Goal: Information Seeking & Learning: Learn about a topic

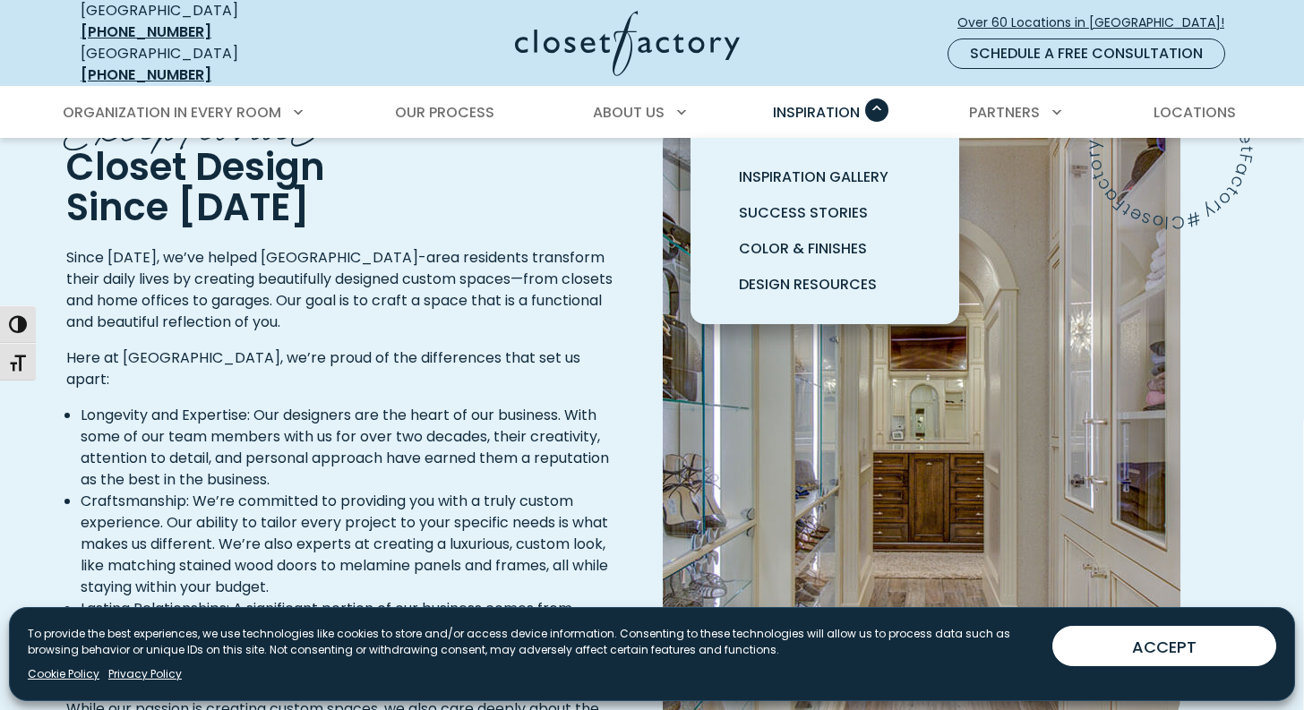
scroll to position [4842, 0]
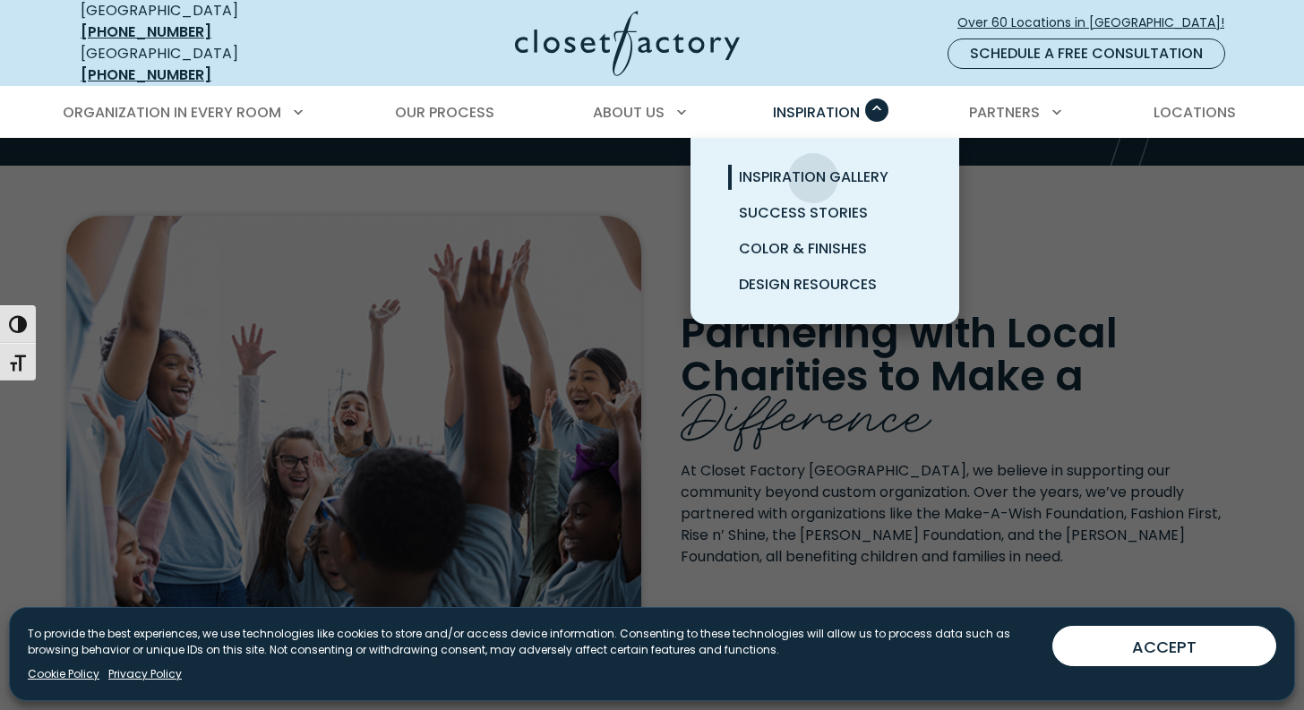
click at [813, 167] on span "Inspiration Gallery" at bounding box center [814, 177] width 150 height 21
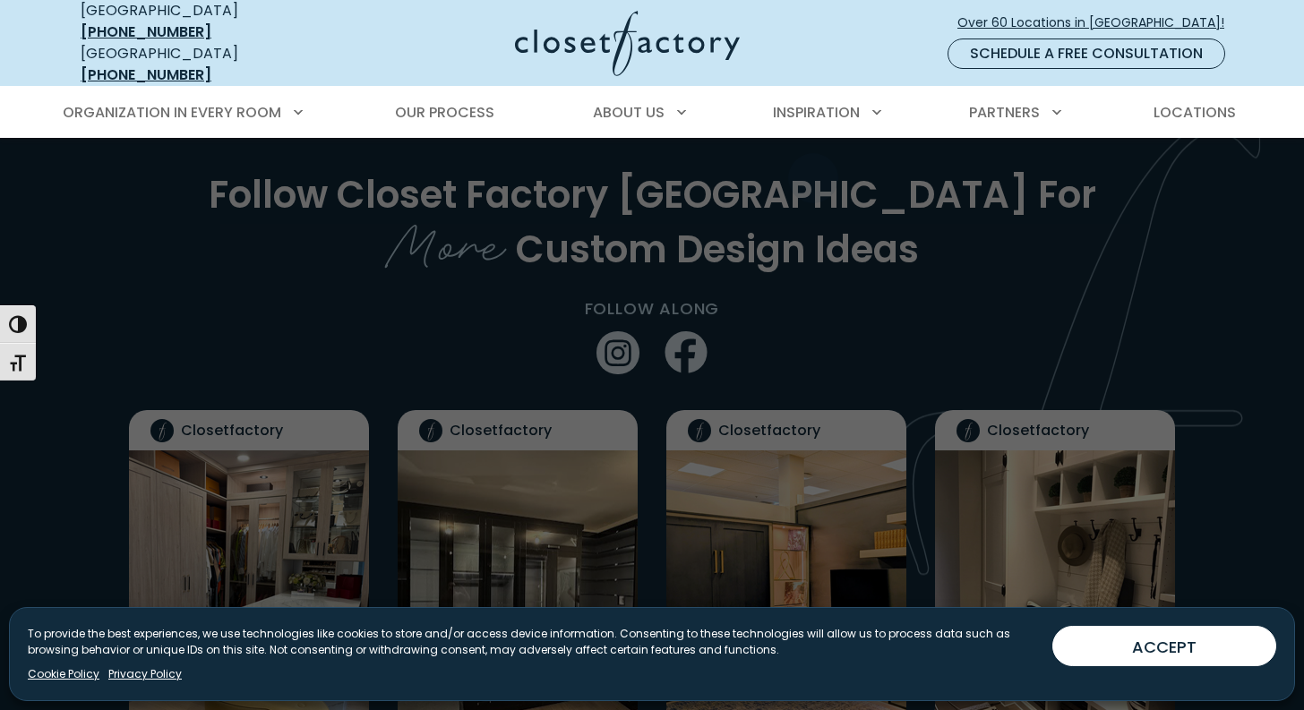
scroll to position [4149, 0]
click at [272, 392] on div at bounding box center [652, 493] width 1304 height 710
drag, startPoint x: 1162, startPoint y: 645, endPoint x: 1048, endPoint y: 621, distance: 117.2
click at [1162, 645] on button "ACCEPT" at bounding box center [1164, 646] width 224 height 40
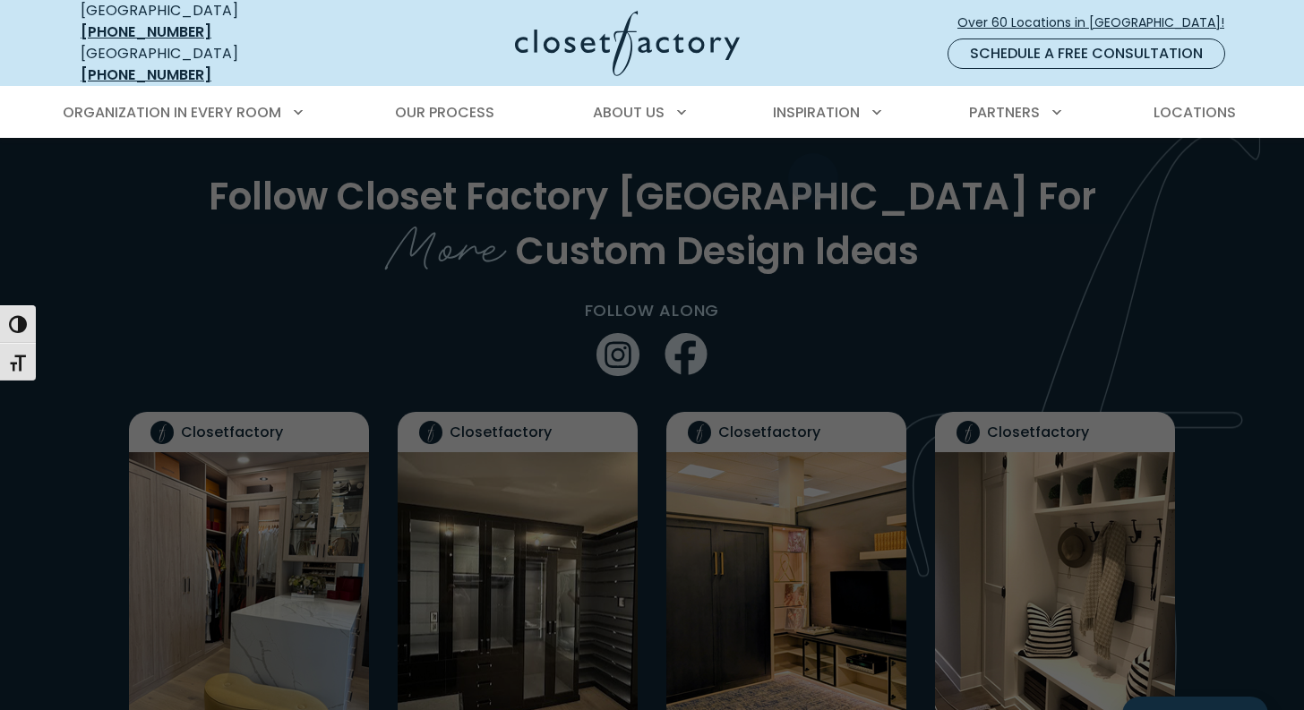
click at [279, 411] on div at bounding box center [652, 493] width 1304 height 710
click at [268, 431] on div at bounding box center [652, 493] width 1304 height 710
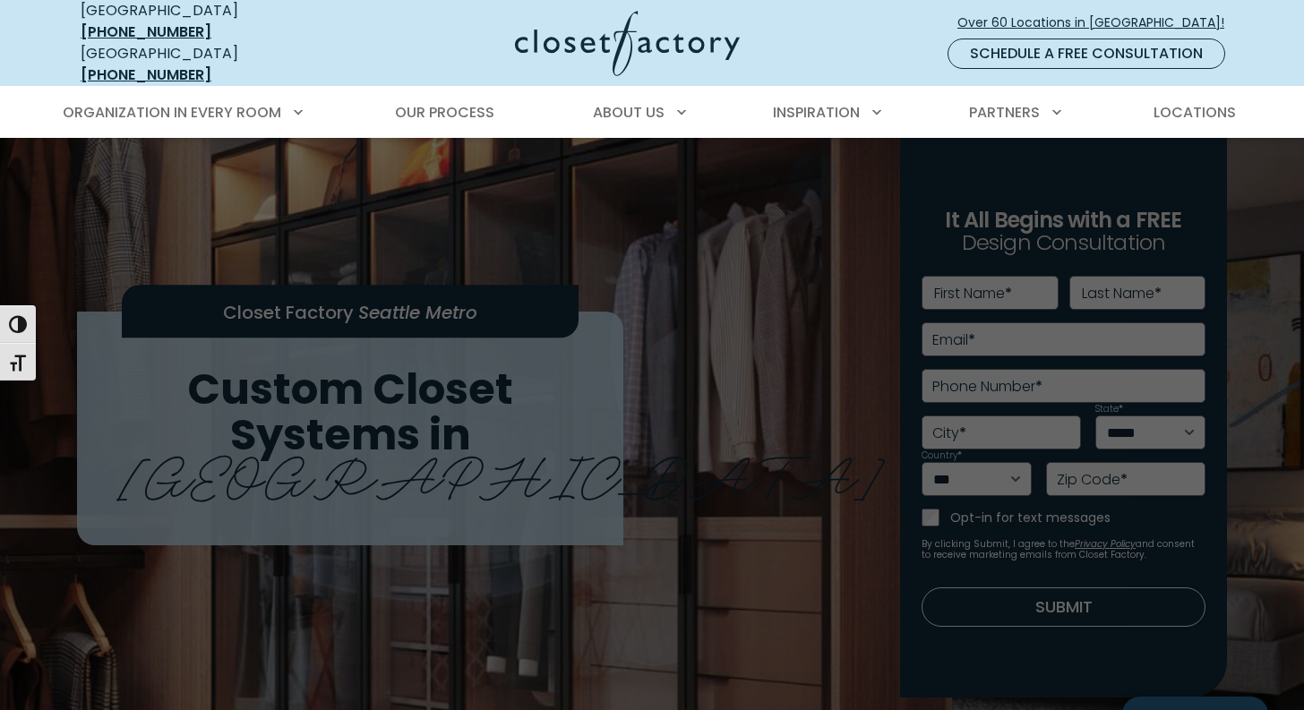
scroll to position [0, 0]
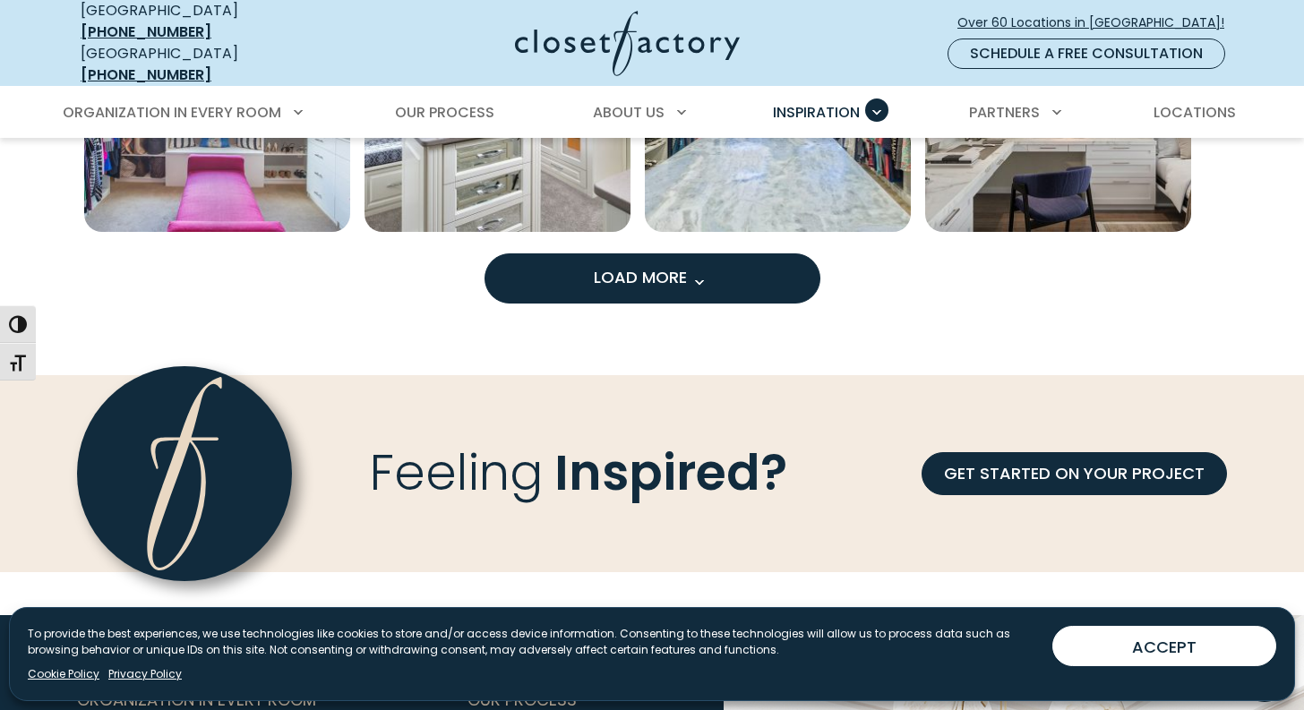
scroll to position [1625, 0]
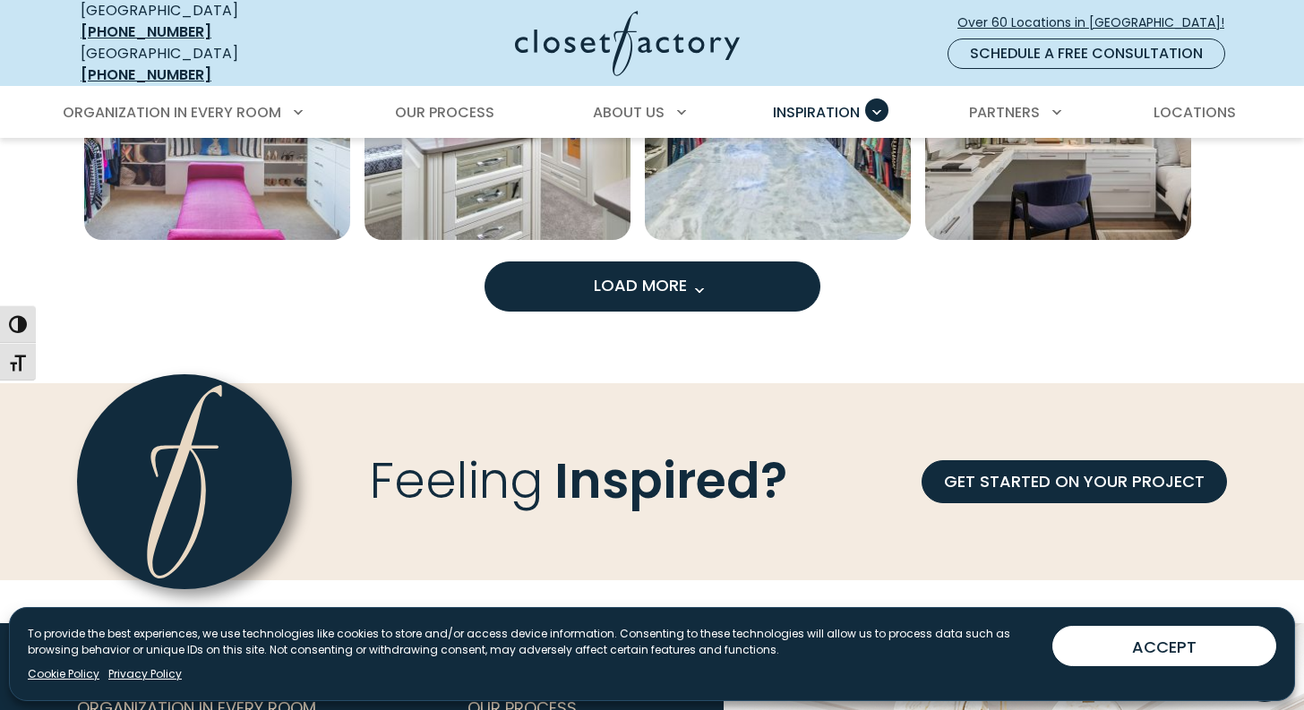
click at [657, 281] on span "Load More" at bounding box center [652, 285] width 116 height 22
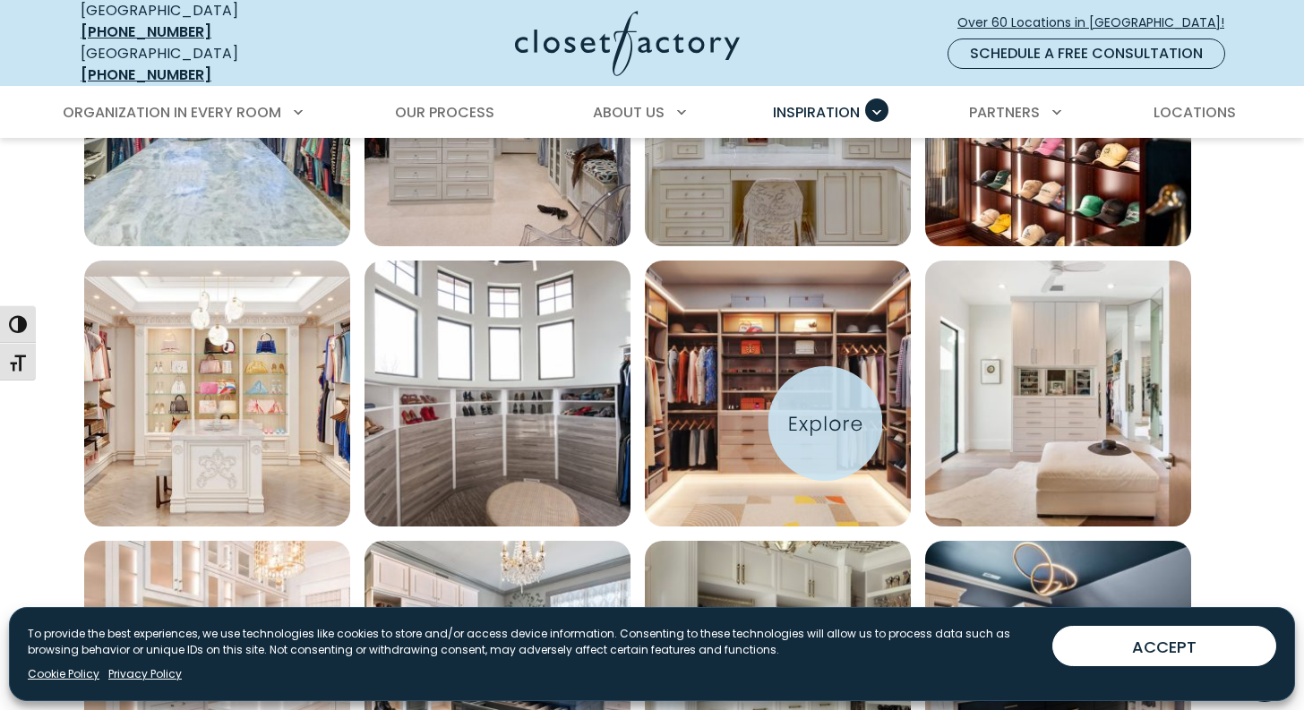
scroll to position [1056, 0]
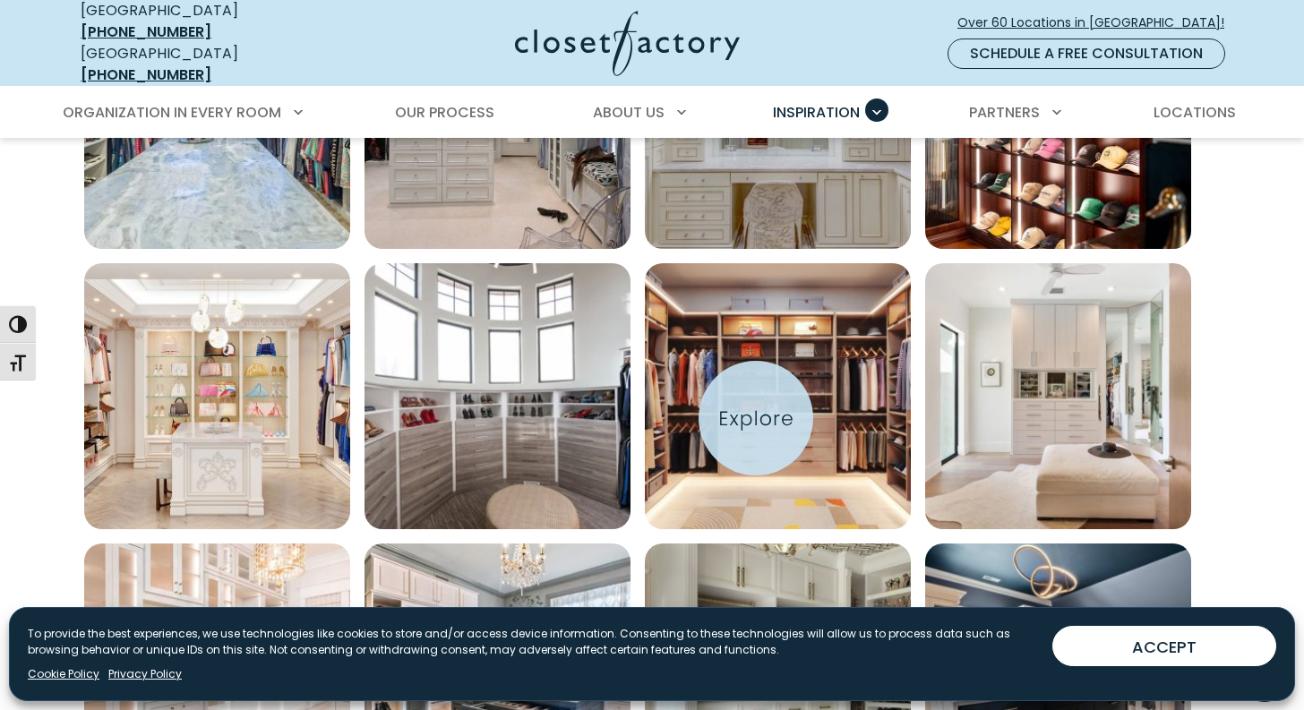
click at [756, 418] on img "Open inspiration gallery to preview enlarged image" at bounding box center [778, 396] width 266 height 266
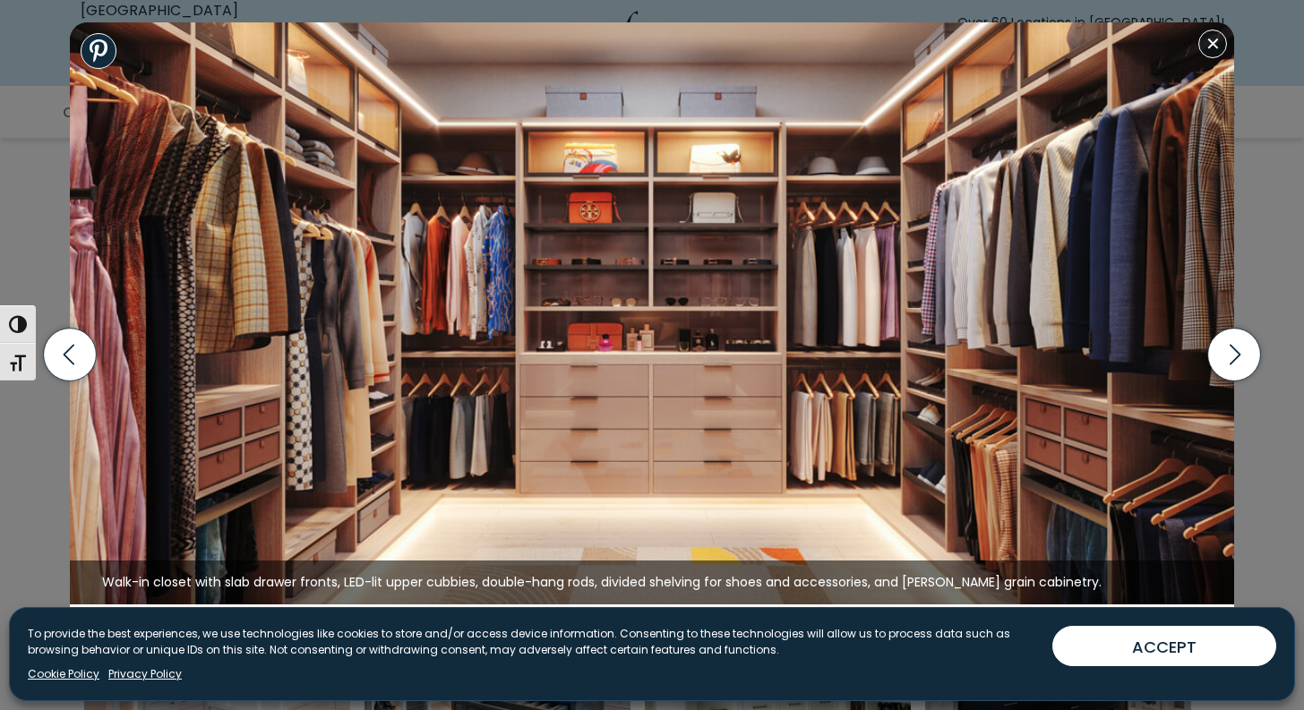
scroll to position [1063, 0]
click at [1231, 348] on icon "button" at bounding box center [1234, 355] width 53 height 53
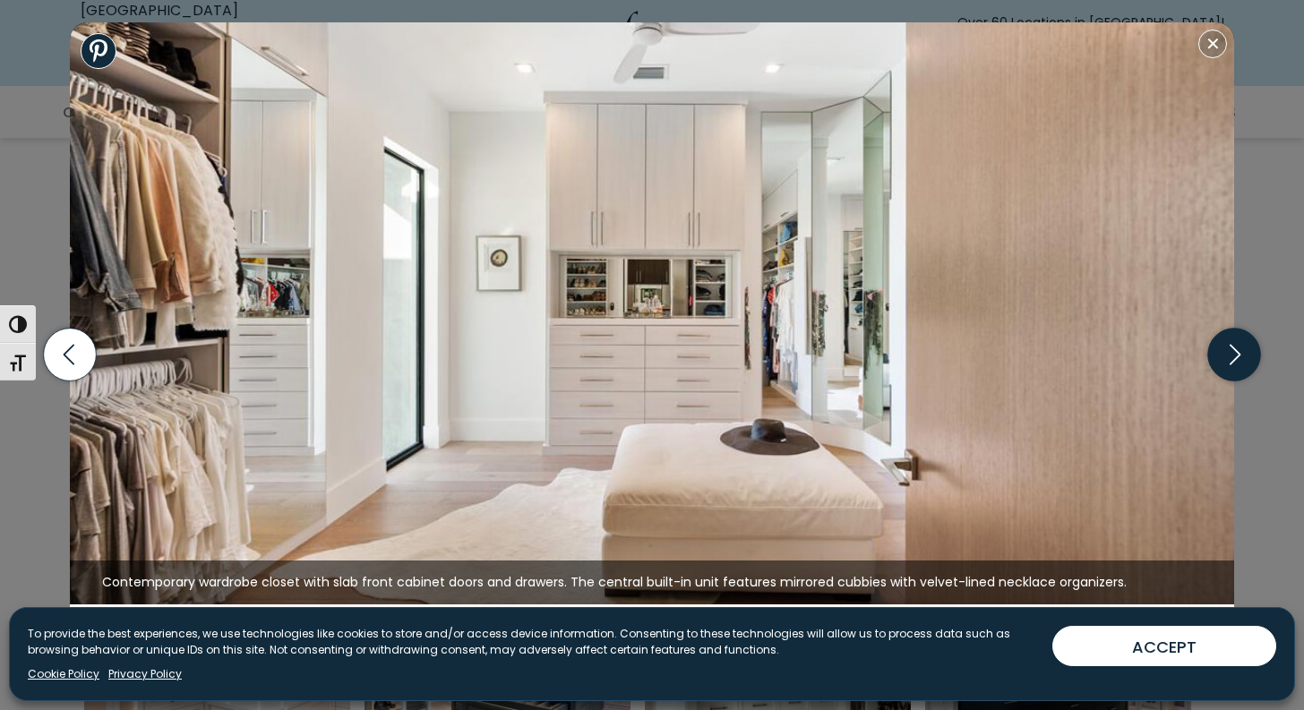
click at [1231, 348] on icon "button" at bounding box center [1234, 355] width 53 height 53
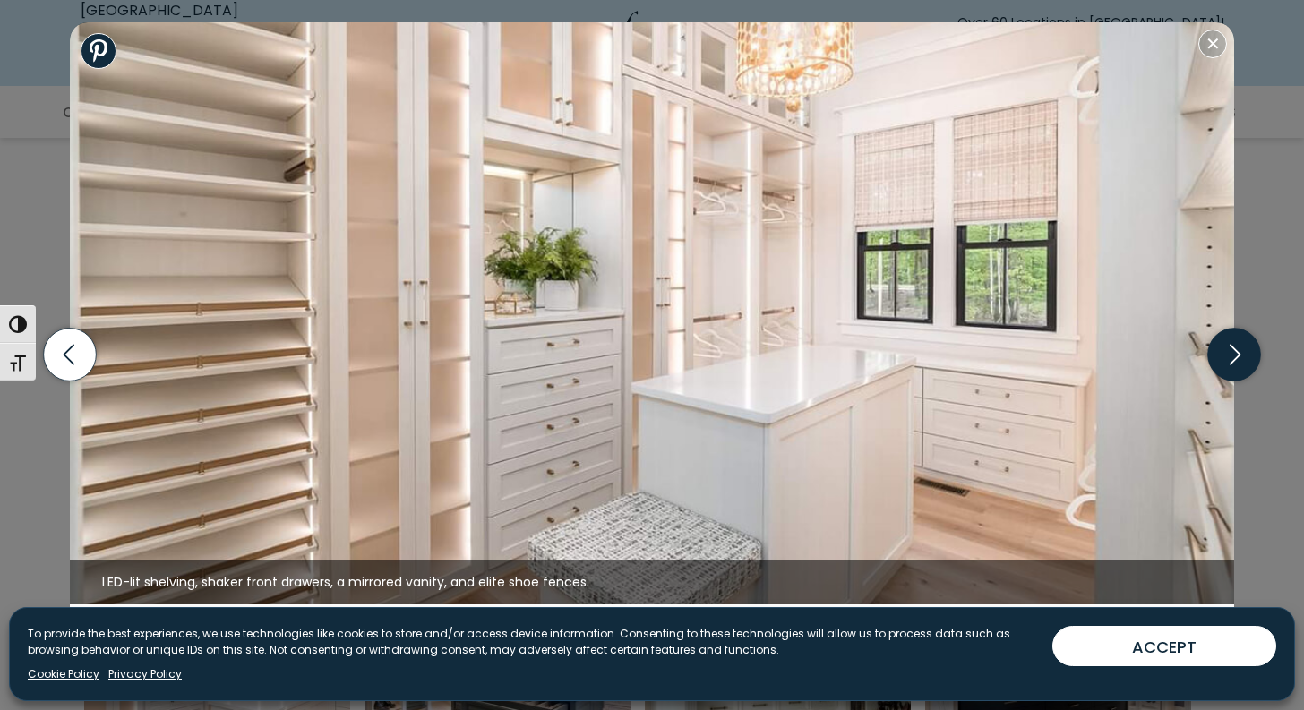
click at [1230, 355] on icon "button" at bounding box center [1234, 355] width 53 height 53
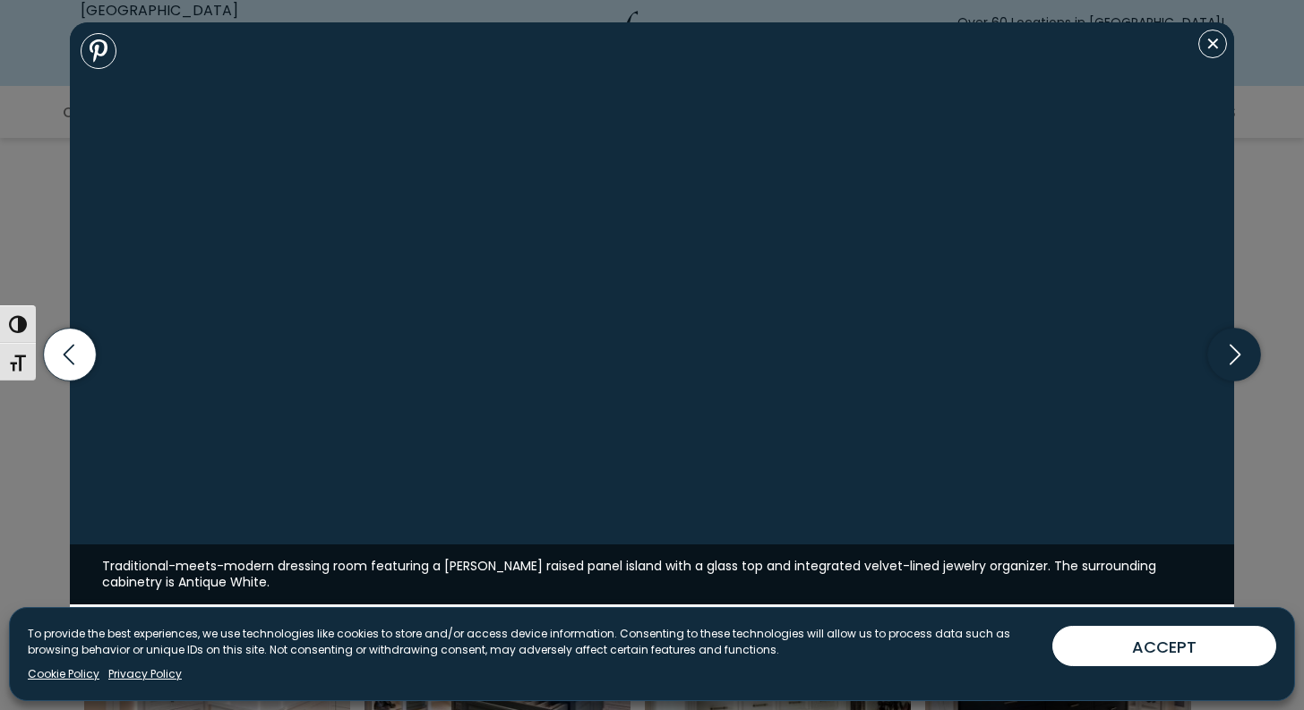
scroll to position [1065, 0]
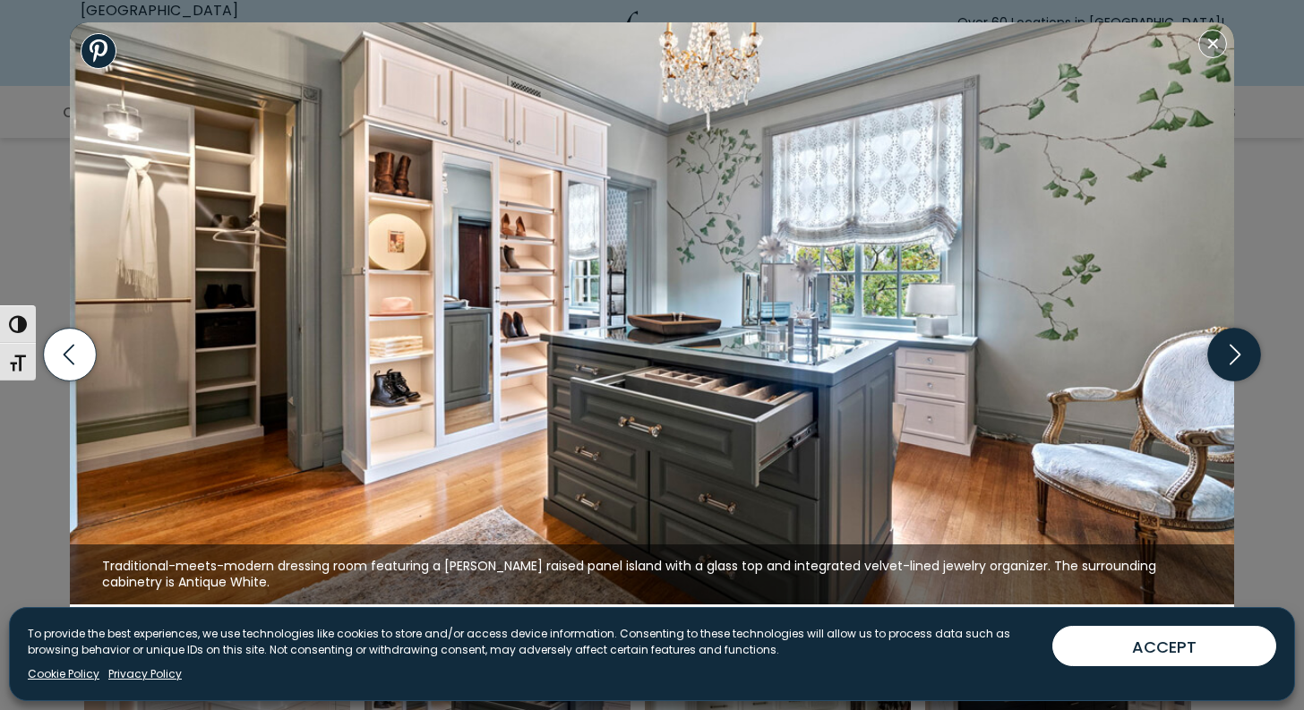
click at [1230, 355] on icon "button" at bounding box center [1234, 355] width 53 height 53
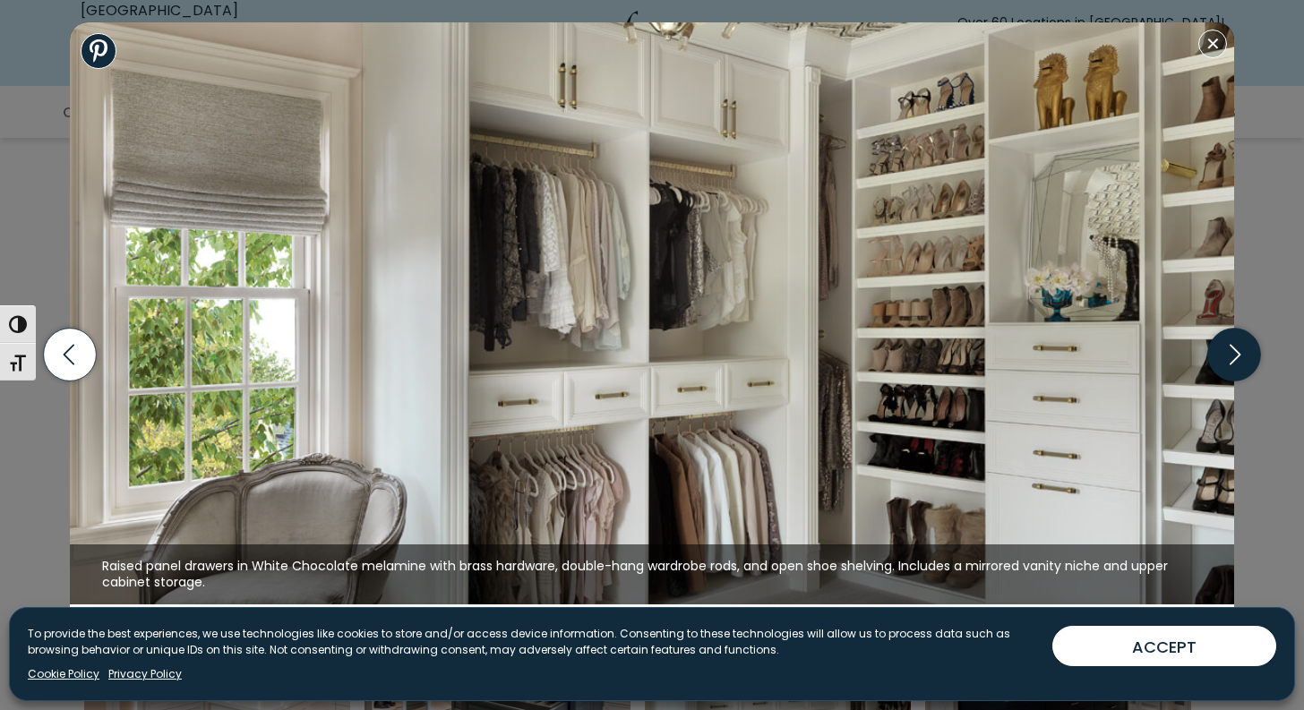
click at [1230, 355] on icon "button" at bounding box center [1234, 355] width 53 height 53
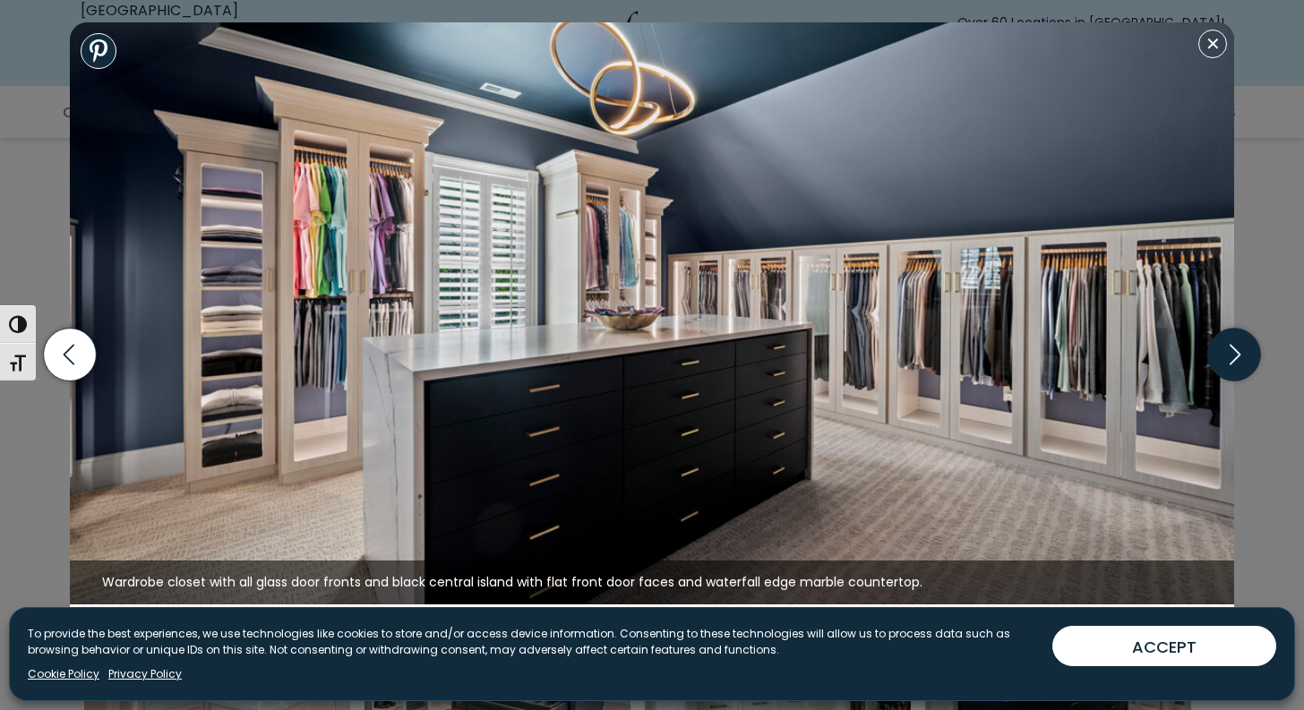
click at [1230, 355] on icon "button" at bounding box center [1234, 355] width 53 height 53
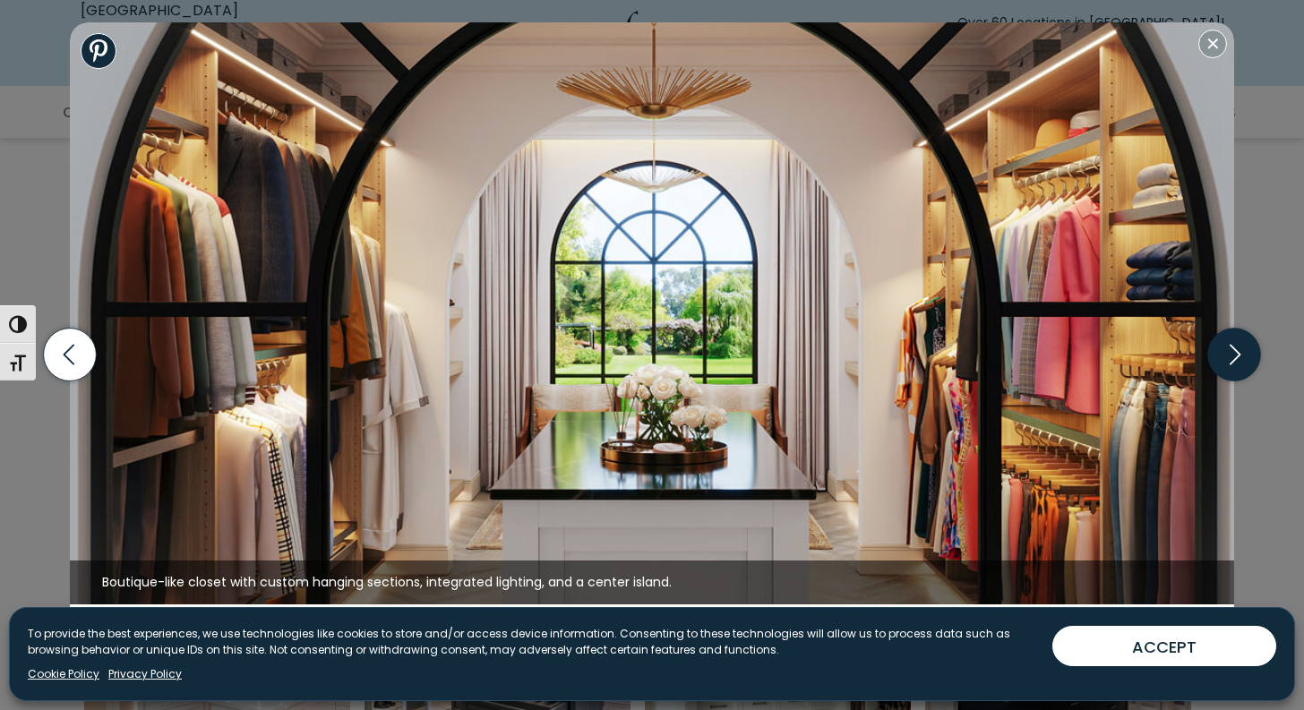
click at [1230, 355] on icon "button" at bounding box center [1234, 355] width 53 height 53
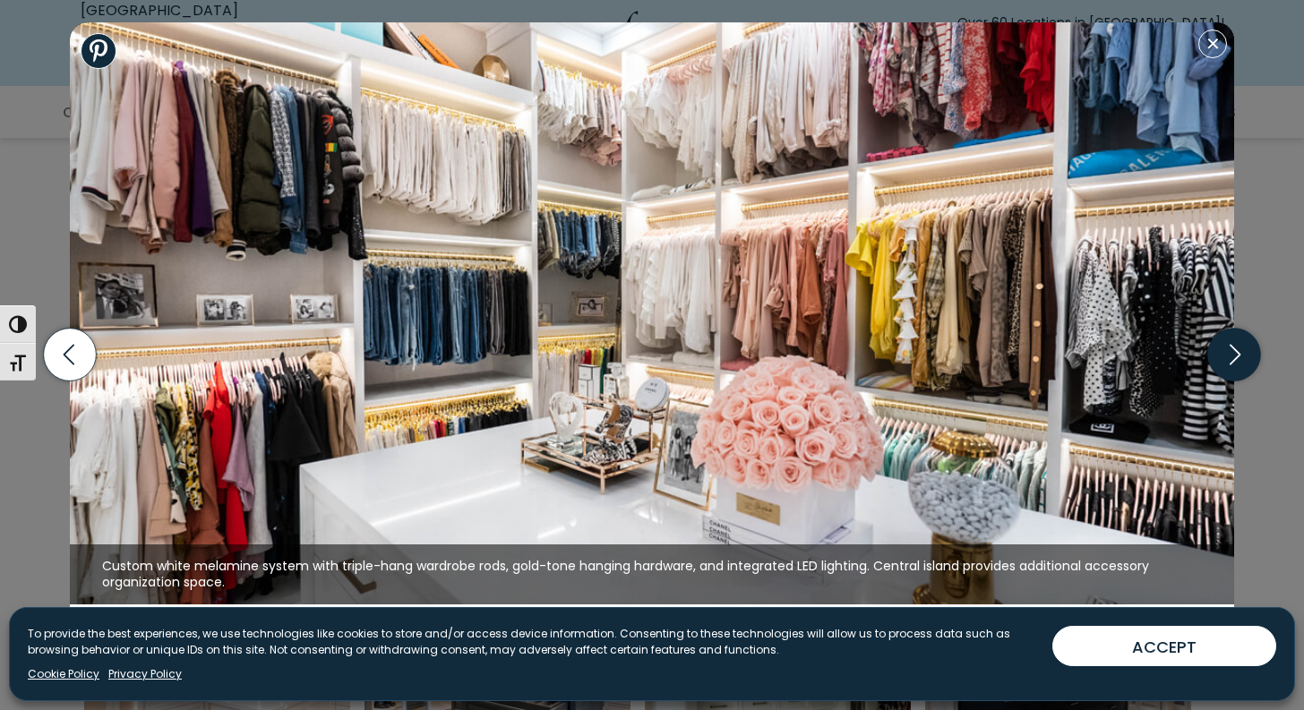
click at [1230, 355] on icon "button" at bounding box center [1234, 355] width 53 height 53
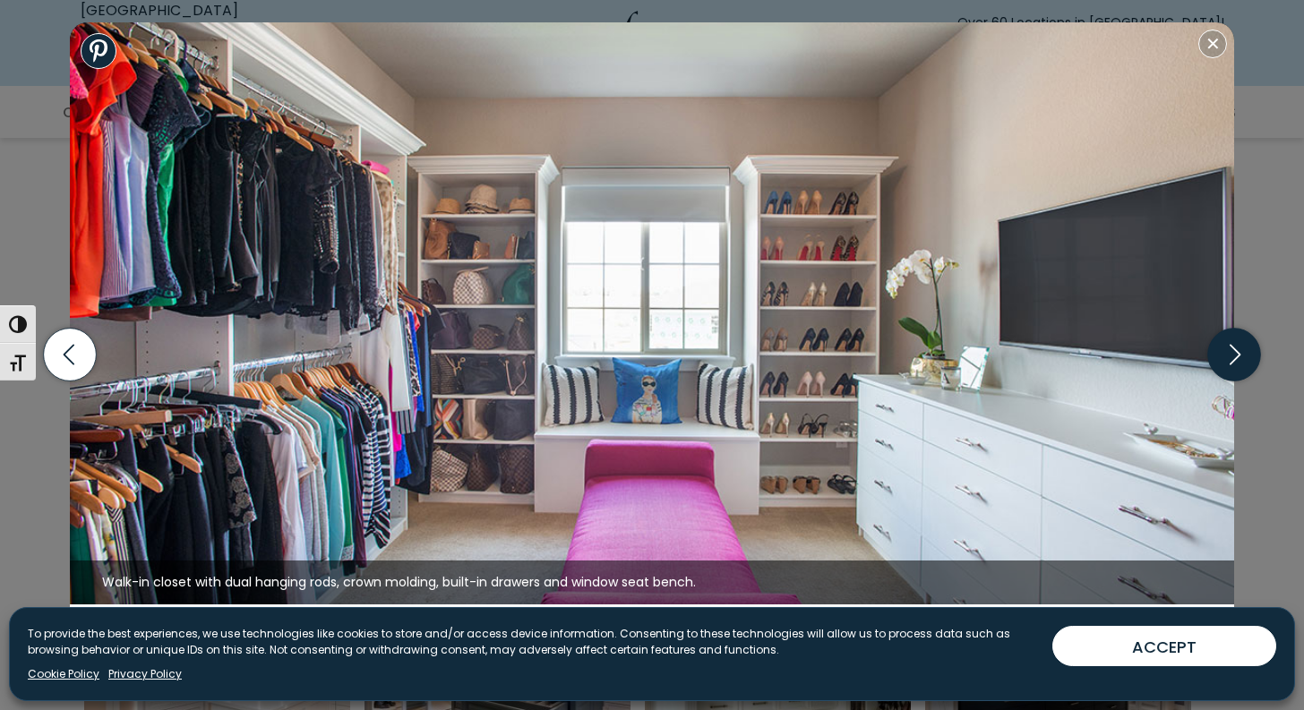
click at [1230, 355] on icon "button" at bounding box center [1234, 355] width 53 height 53
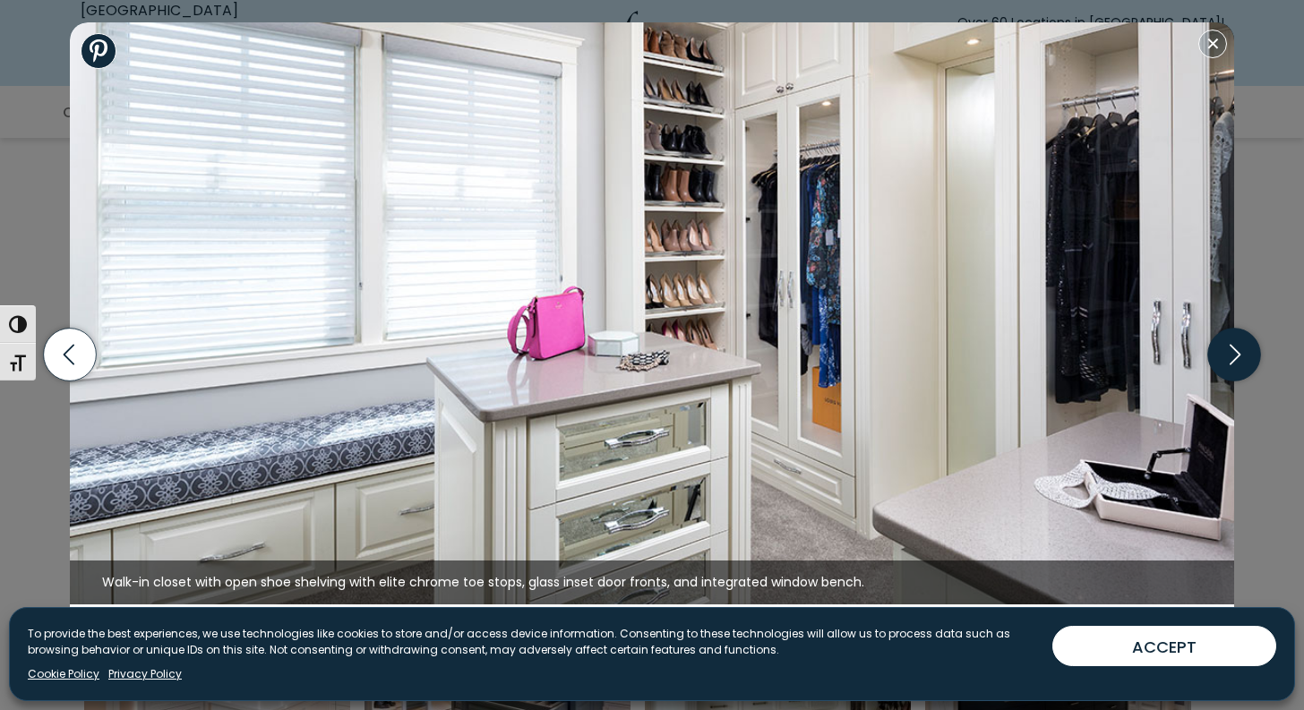
click at [1230, 355] on icon "button" at bounding box center [1234, 355] width 53 height 53
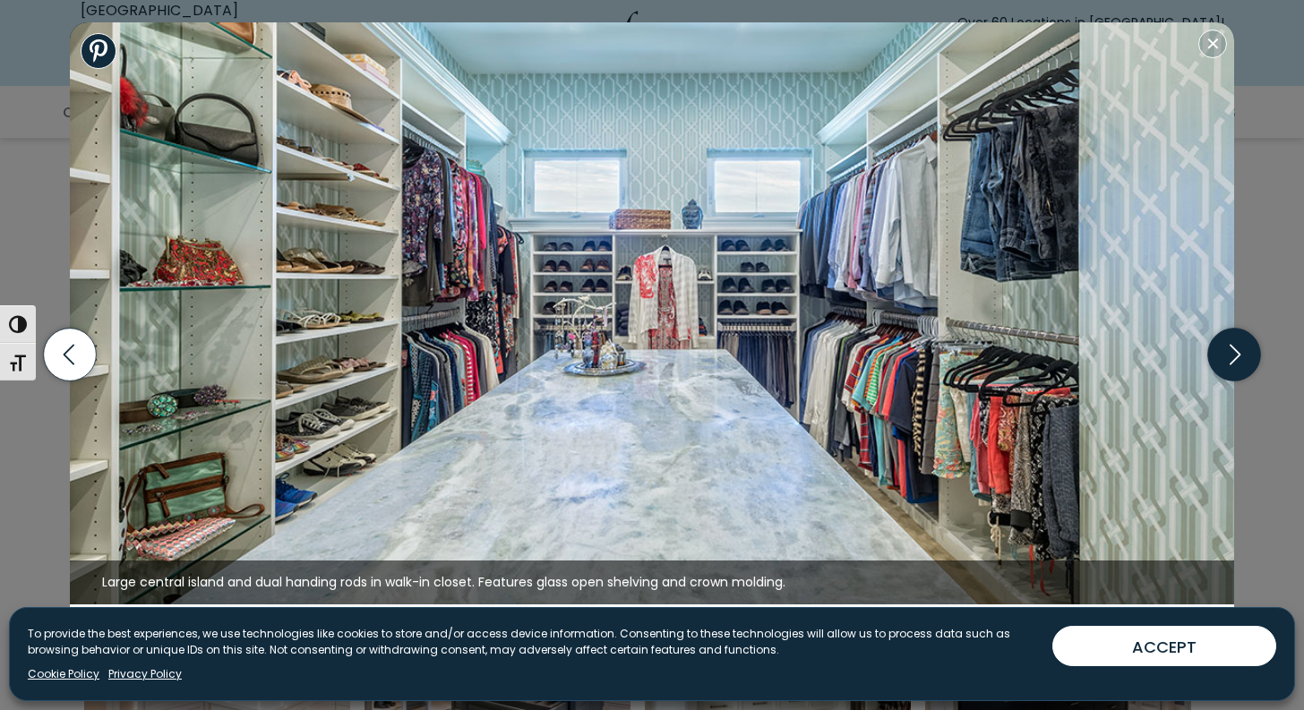
click at [1230, 355] on icon "button" at bounding box center [1234, 355] width 53 height 53
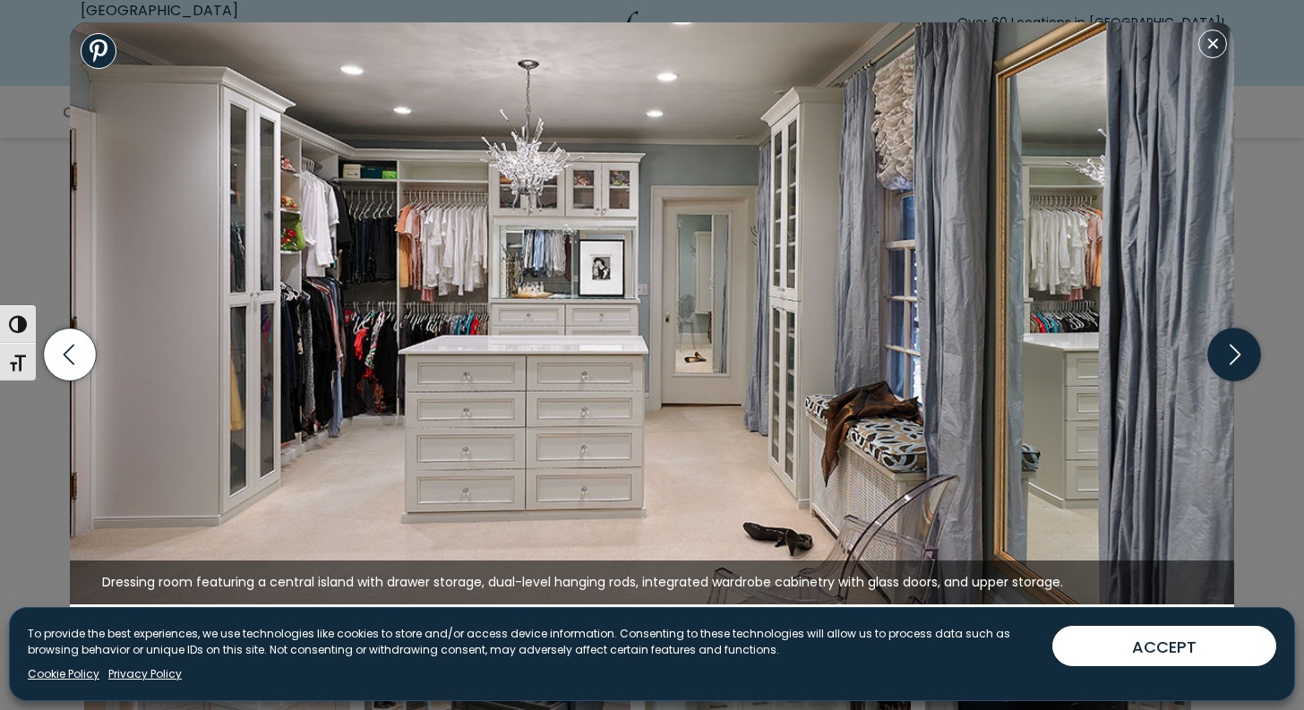
click at [1230, 355] on icon "button" at bounding box center [1234, 355] width 53 height 53
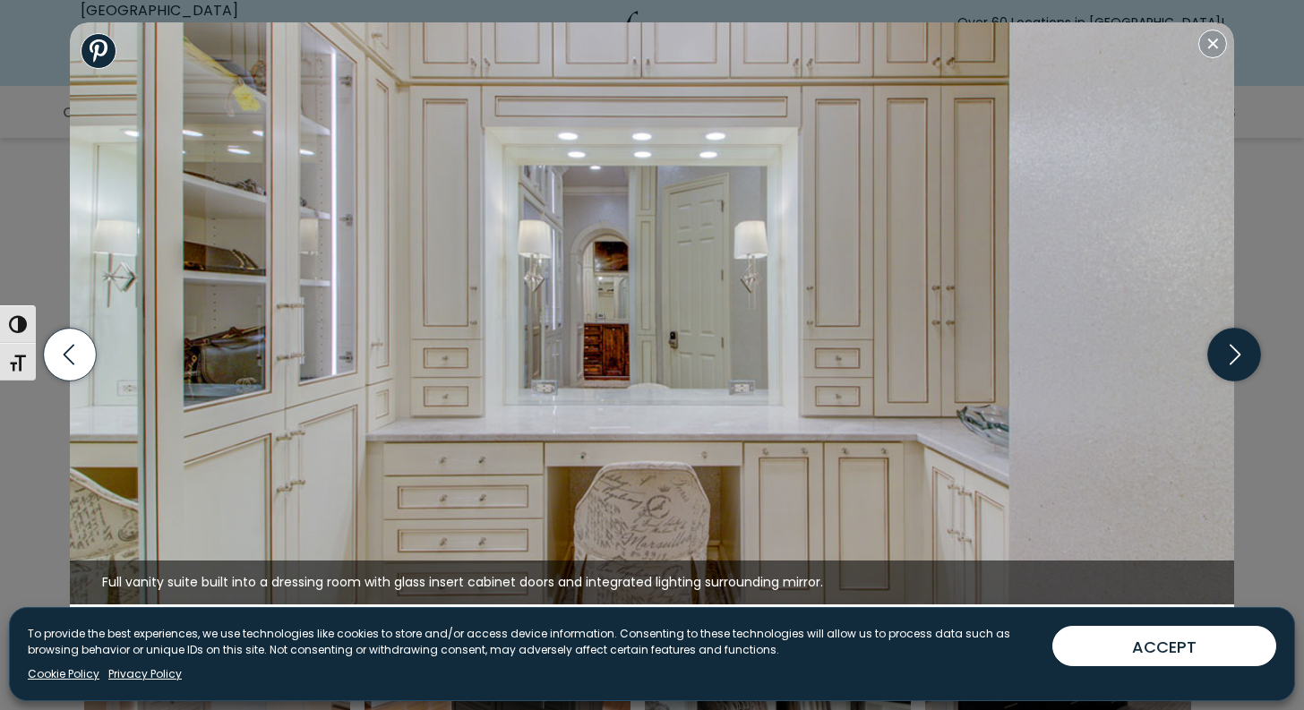
scroll to position [1093, 0]
click at [1230, 359] on icon "button" at bounding box center [1234, 355] width 53 height 53
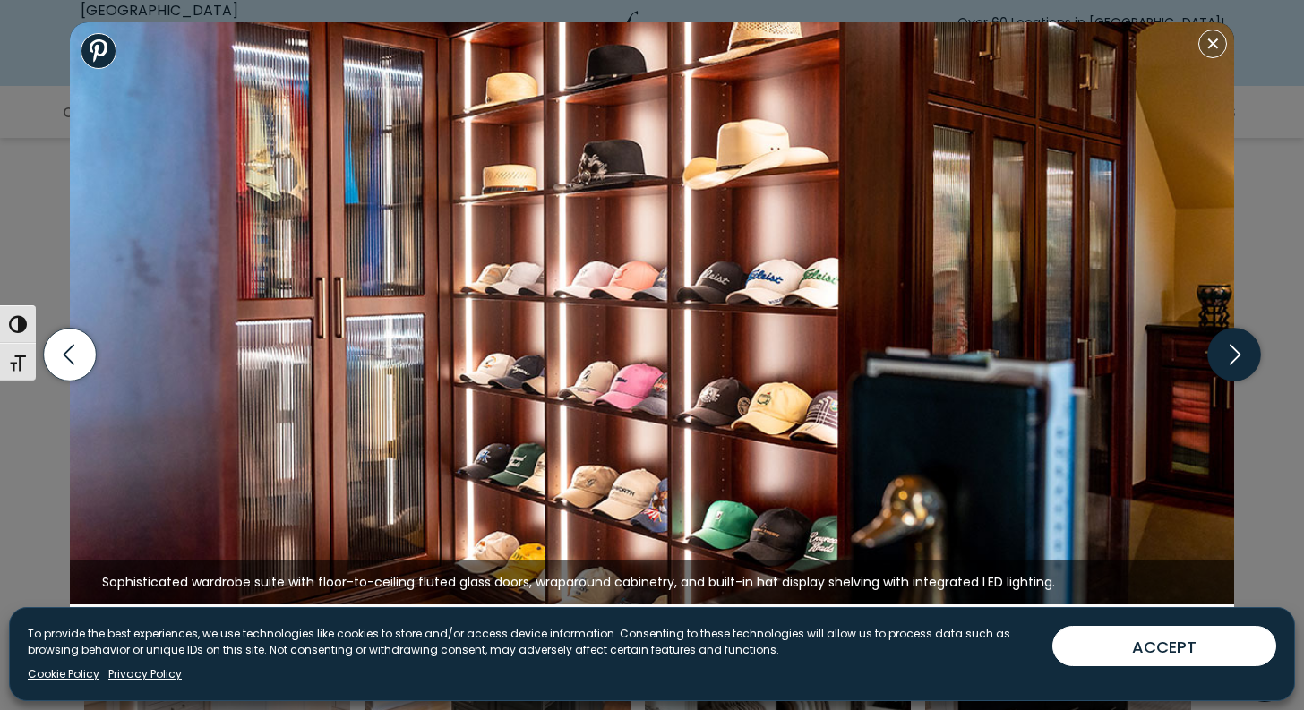
click at [1230, 359] on icon "button" at bounding box center [1234, 355] width 53 height 53
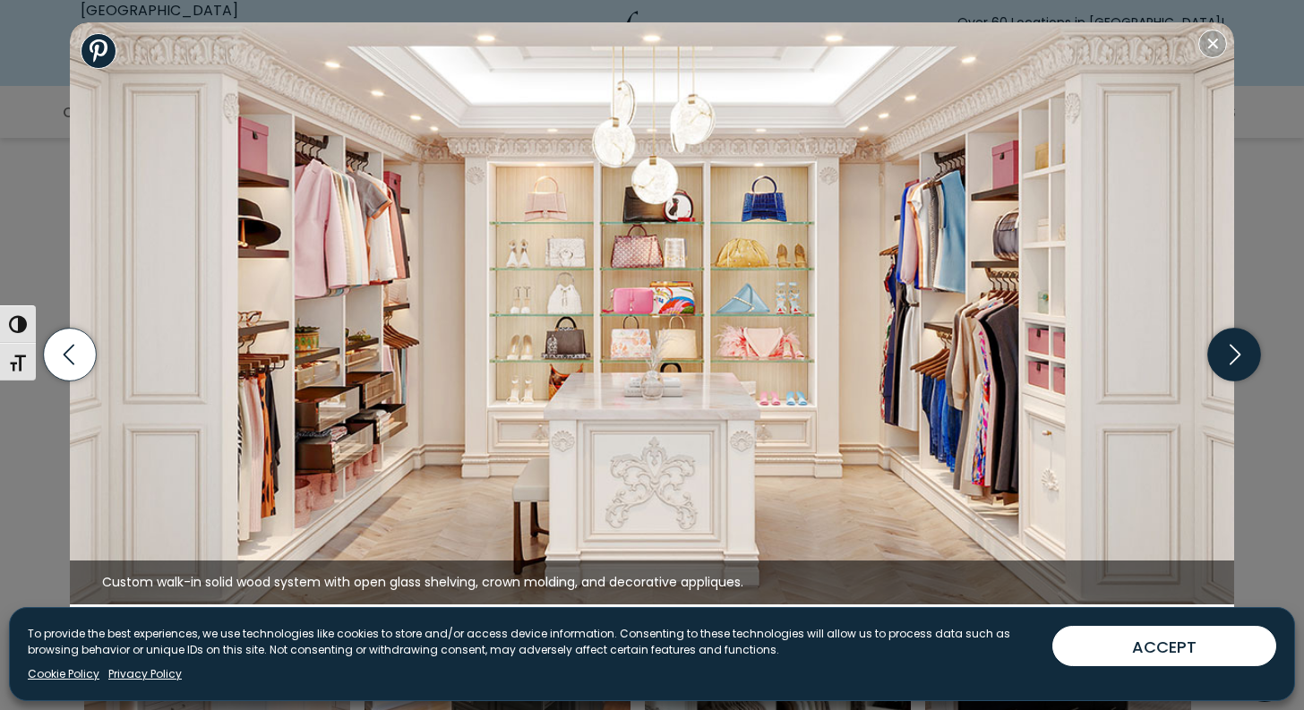
click at [1230, 359] on icon "button" at bounding box center [1234, 355] width 53 height 53
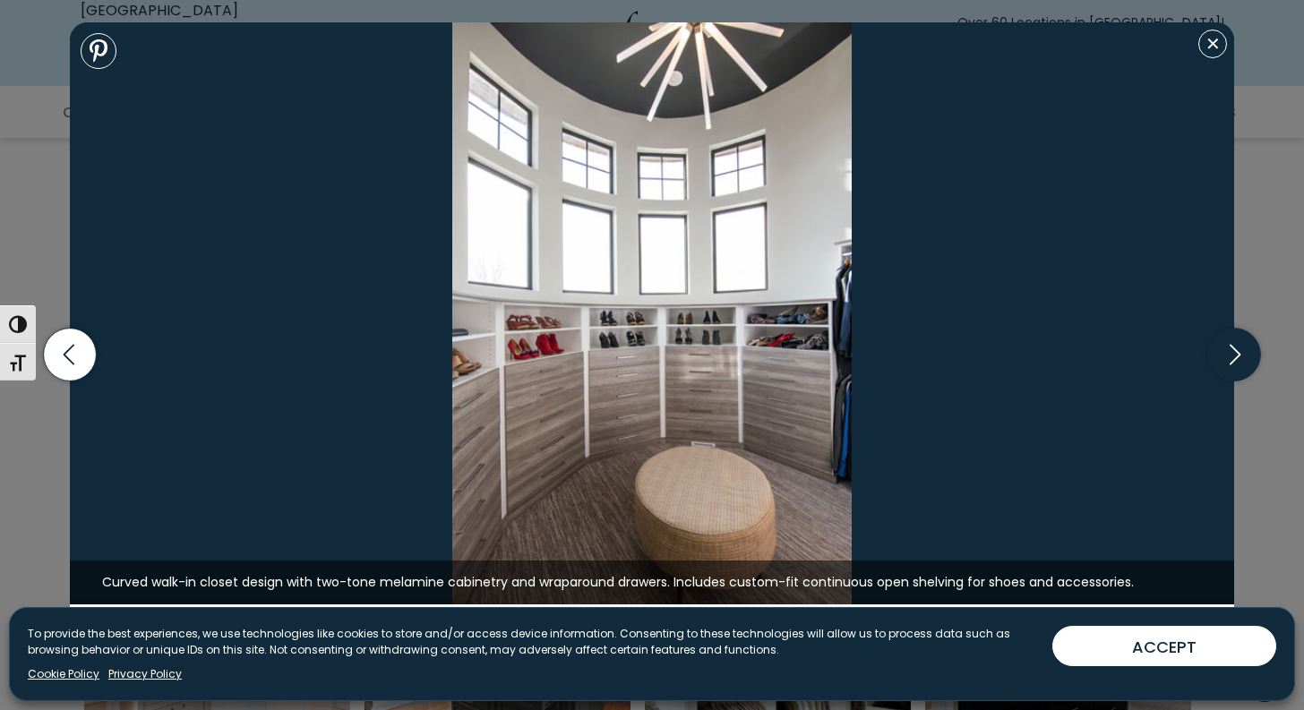
click at [1230, 359] on icon "button" at bounding box center [1234, 355] width 53 height 53
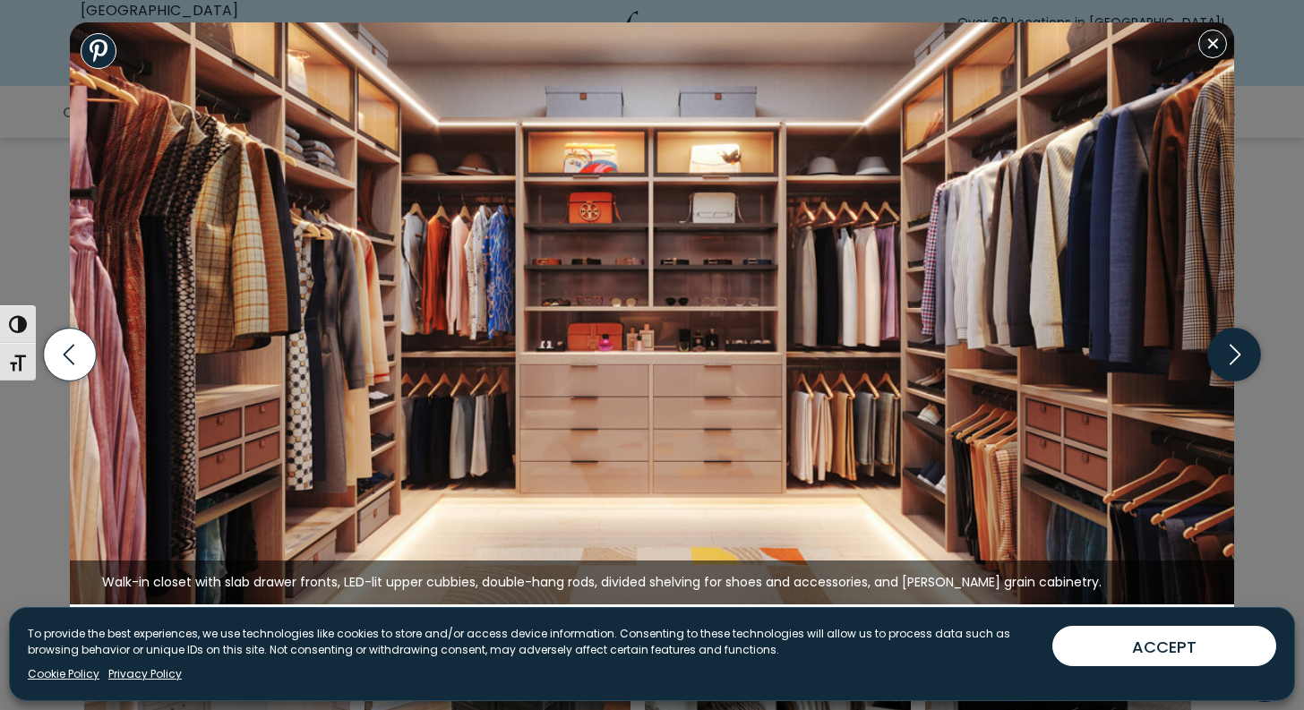
click at [1230, 359] on icon "button" at bounding box center [1234, 355] width 53 height 53
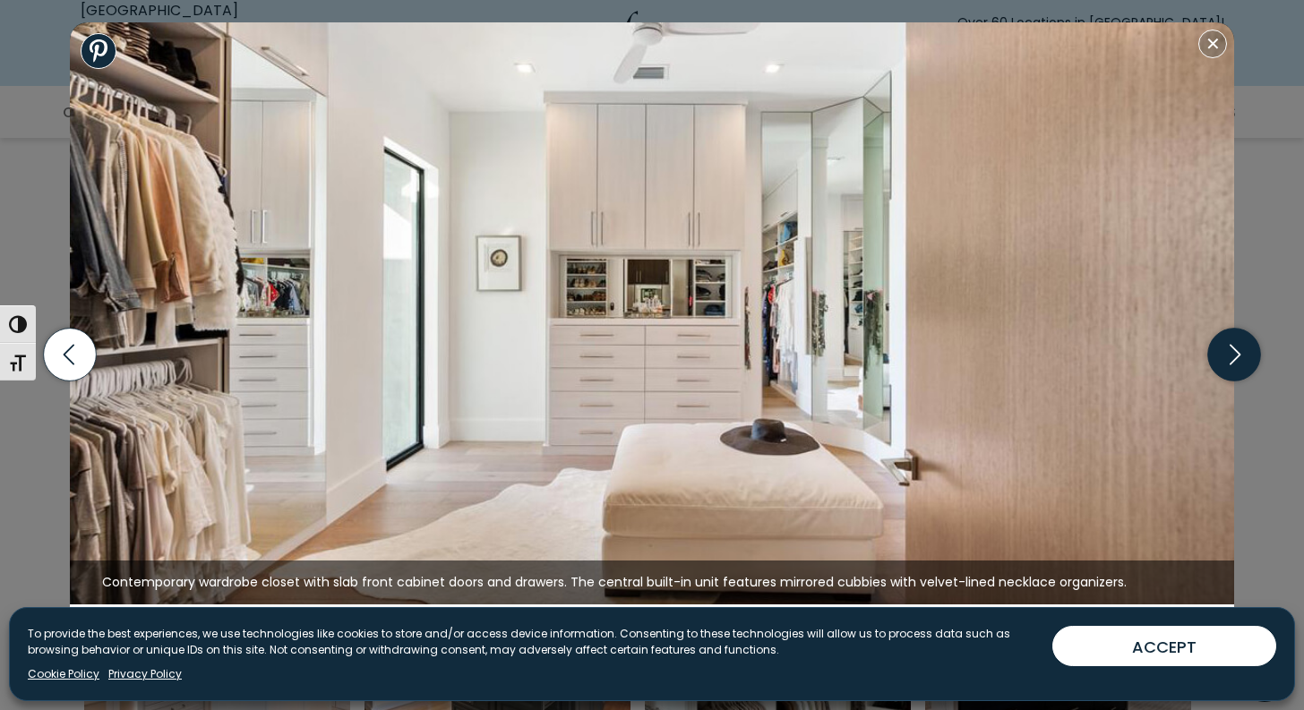
click at [1230, 360] on icon "button" at bounding box center [1234, 355] width 53 height 53
